Goal: Information Seeking & Learning: Learn about a topic

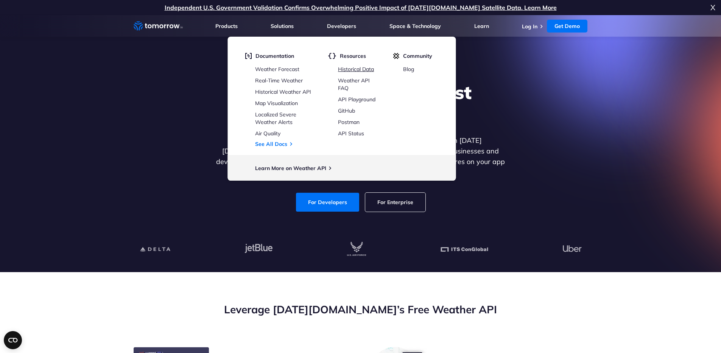
click at [353, 66] on link "Historical Data" at bounding box center [356, 69] width 36 height 7
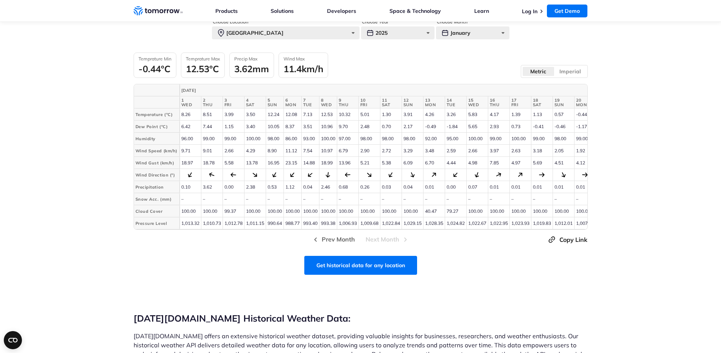
scroll to position [298, 0]
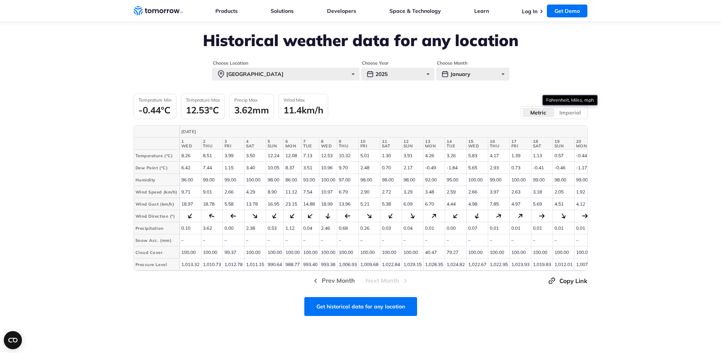
click at [575, 108] on label "Imperial" at bounding box center [570, 113] width 32 height 10
click at [0, 0] on input "Imperial" at bounding box center [0, 0] width 0 height 0
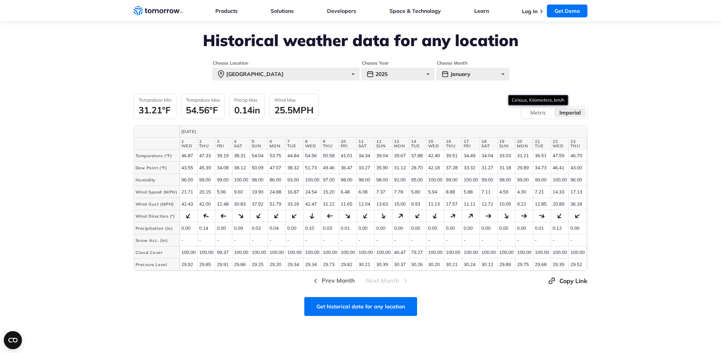
click at [529, 111] on label "Metric" at bounding box center [538, 113] width 32 height 10
click at [0, 0] on input "Metric" at bounding box center [0, 0] width 0 height 0
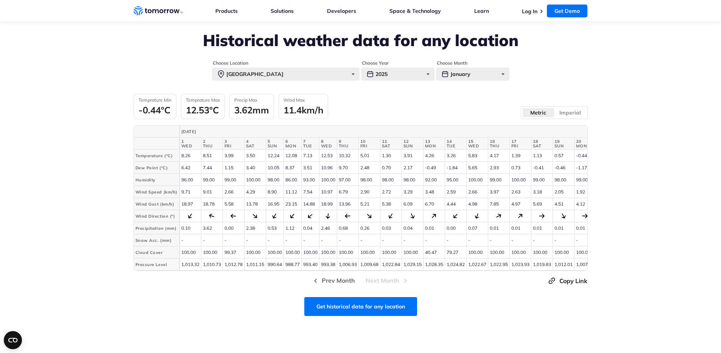
click at [423, 109] on div "Temprature Min -0.44°C Temprature Max 12.53°C Precip Max 3.62mm Wind Max 11.4km…" at bounding box center [361, 106] width 454 height 25
click at [384, 75] on div "2025" at bounding box center [397, 74] width 73 height 13
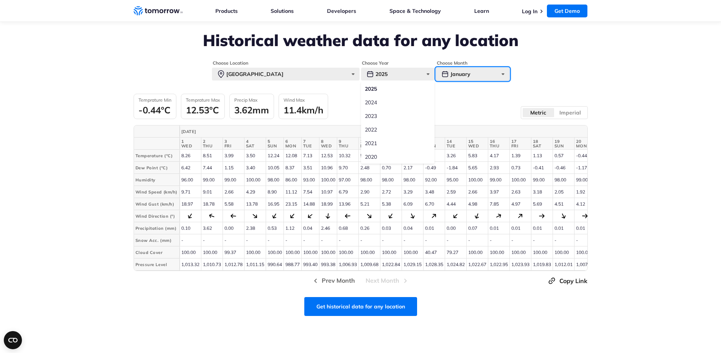
click at [481, 79] on div "January" at bounding box center [472, 74] width 73 height 13
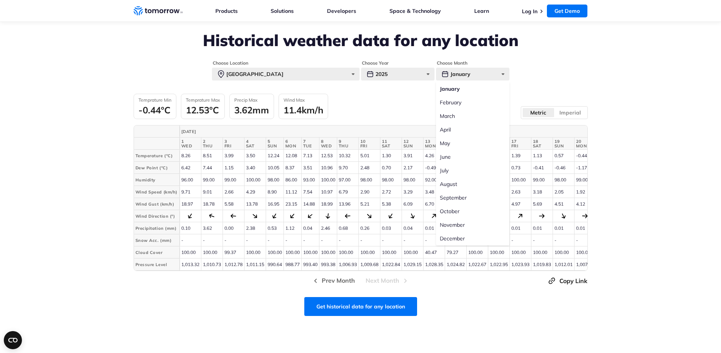
click at [451, 182] on label "August" at bounding box center [472, 184] width 73 height 14
click at [0, 0] on input "August" at bounding box center [0, 0] width 0 height 0
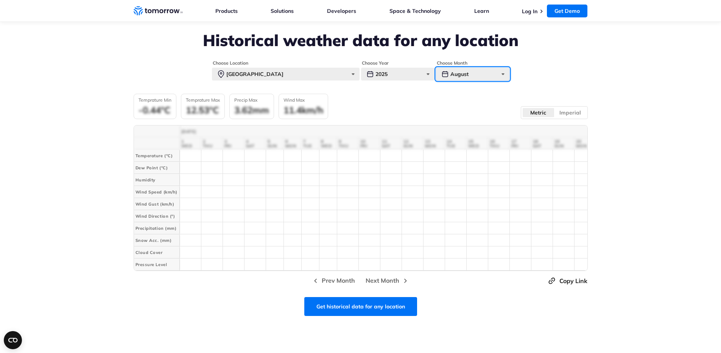
click at [458, 73] on div "August" at bounding box center [472, 74] width 73 height 13
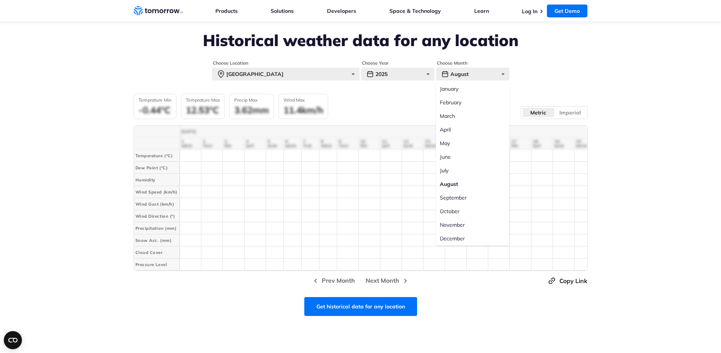
click at [458, 90] on label "January" at bounding box center [472, 89] width 73 height 14
click at [0, 0] on input "January" at bounding box center [0, 0] width 0 height 0
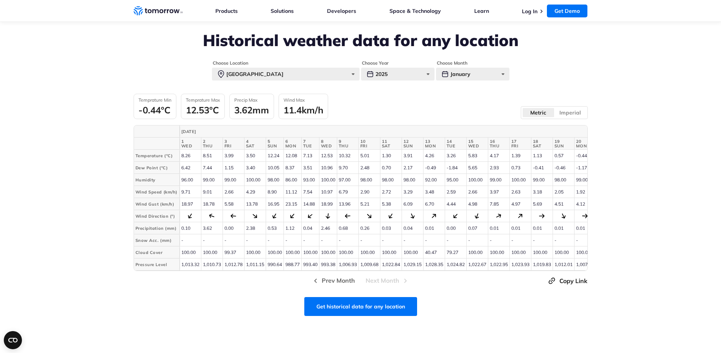
click at [389, 104] on div "Temprature Min -0.44°C Temprature Max 12.53°C Precip Max 3.62mm Wind Max 11.4km…" at bounding box center [361, 106] width 454 height 25
click at [646, 100] on section "Historical weather data for any location Choose Location [GEOGRAPHIC_DATA] [GEO…" at bounding box center [360, 134] width 721 height 318
click at [626, 111] on section "Historical weather data for any location Choose Location [GEOGRAPHIC_DATA] [GEO…" at bounding box center [360, 134] width 721 height 318
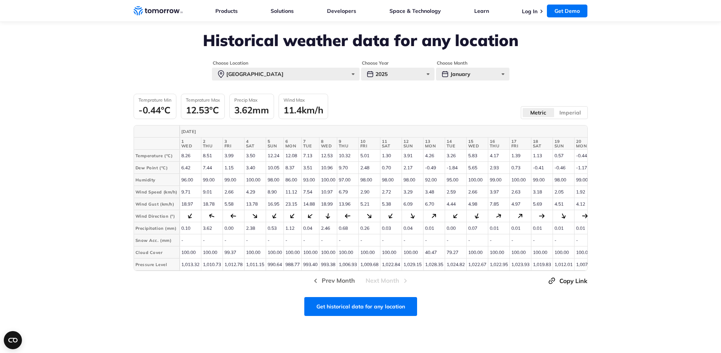
click at [626, 111] on section "Historical weather data for any location Choose Location [GEOGRAPHIC_DATA] [GEO…" at bounding box center [360, 134] width 721 height 318
